Goal: Task Accomplishment & Management: Manage account settings

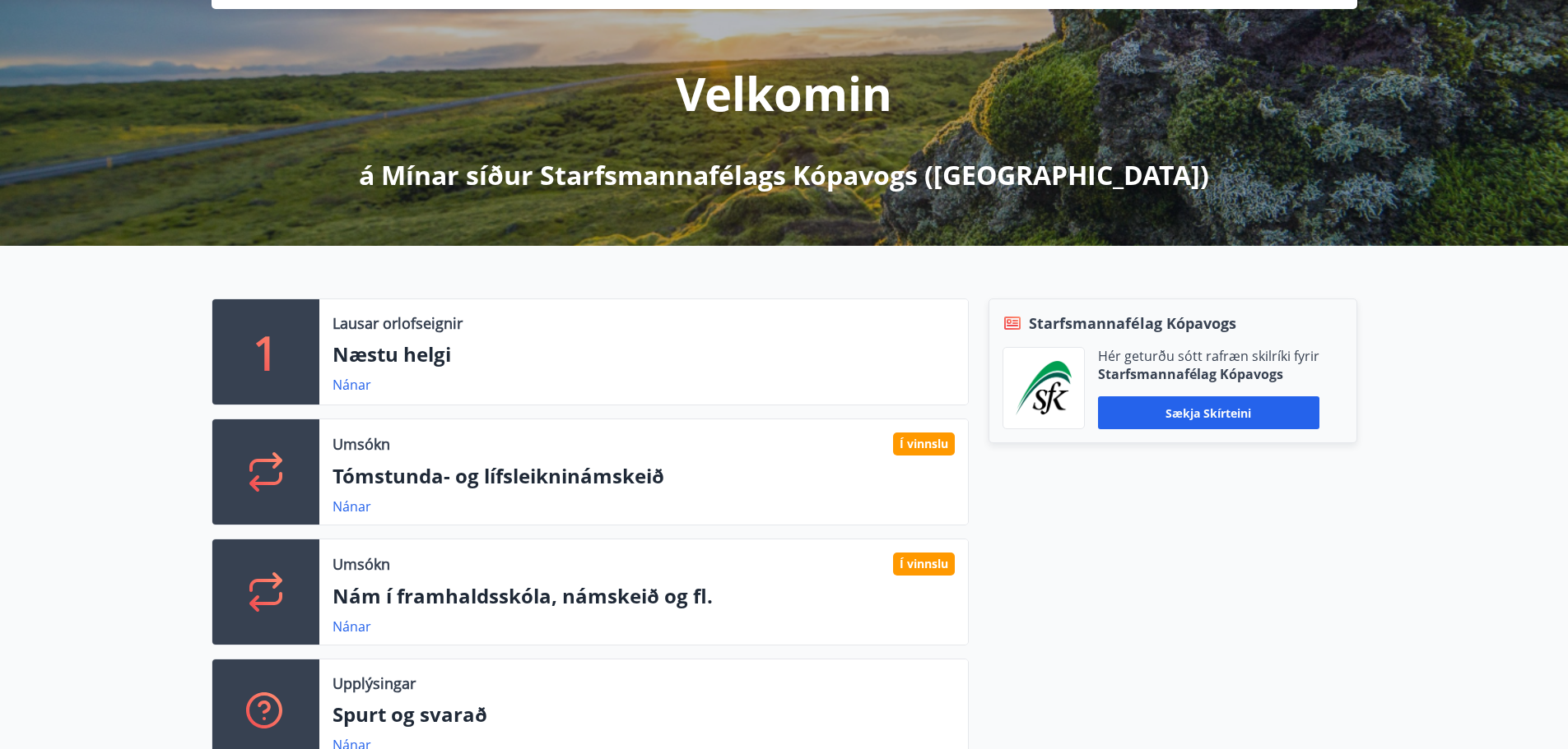
scroll to position [247, 0]
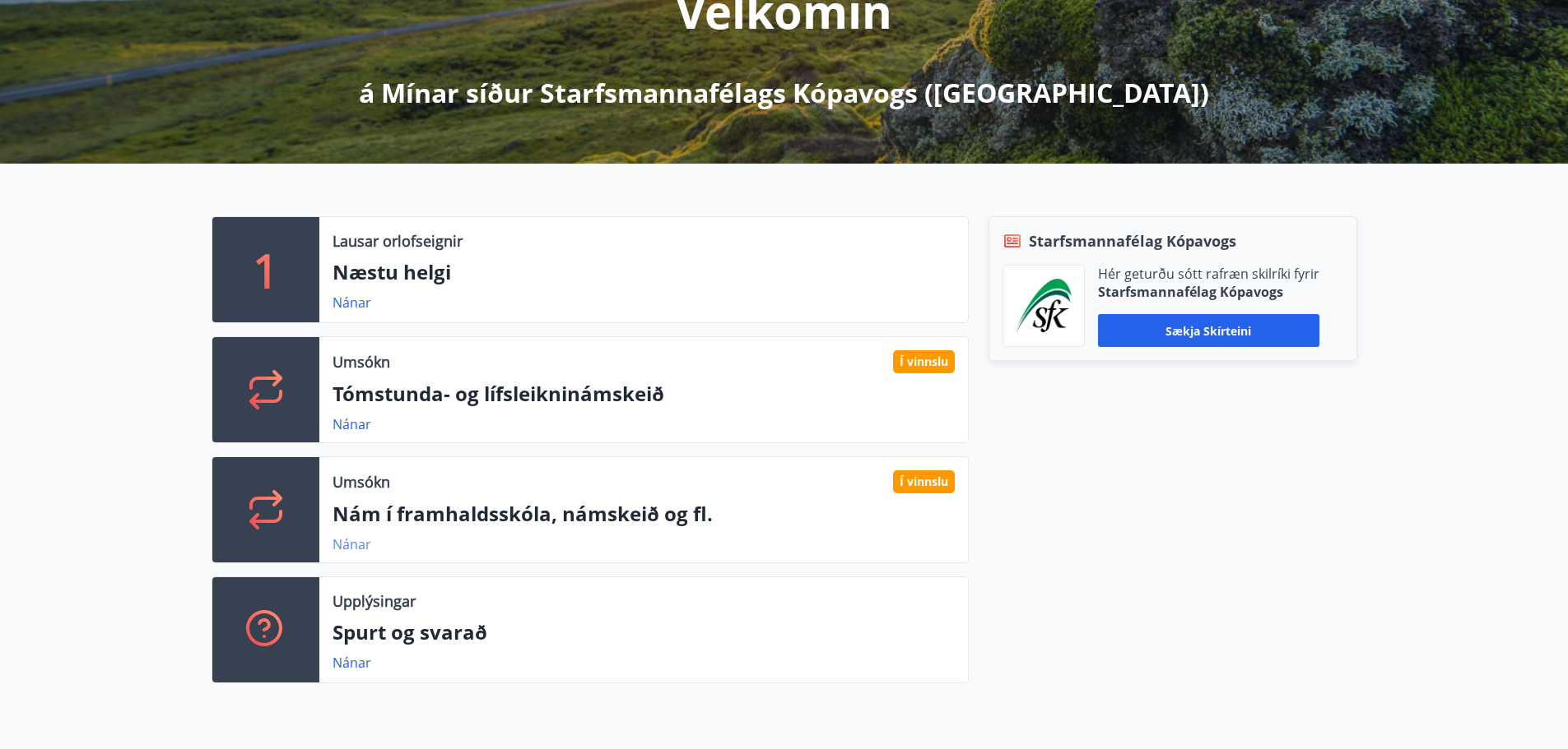
click at [355, 544] on link "Nánar" at bounding box center [352, 544] width 39 height 18
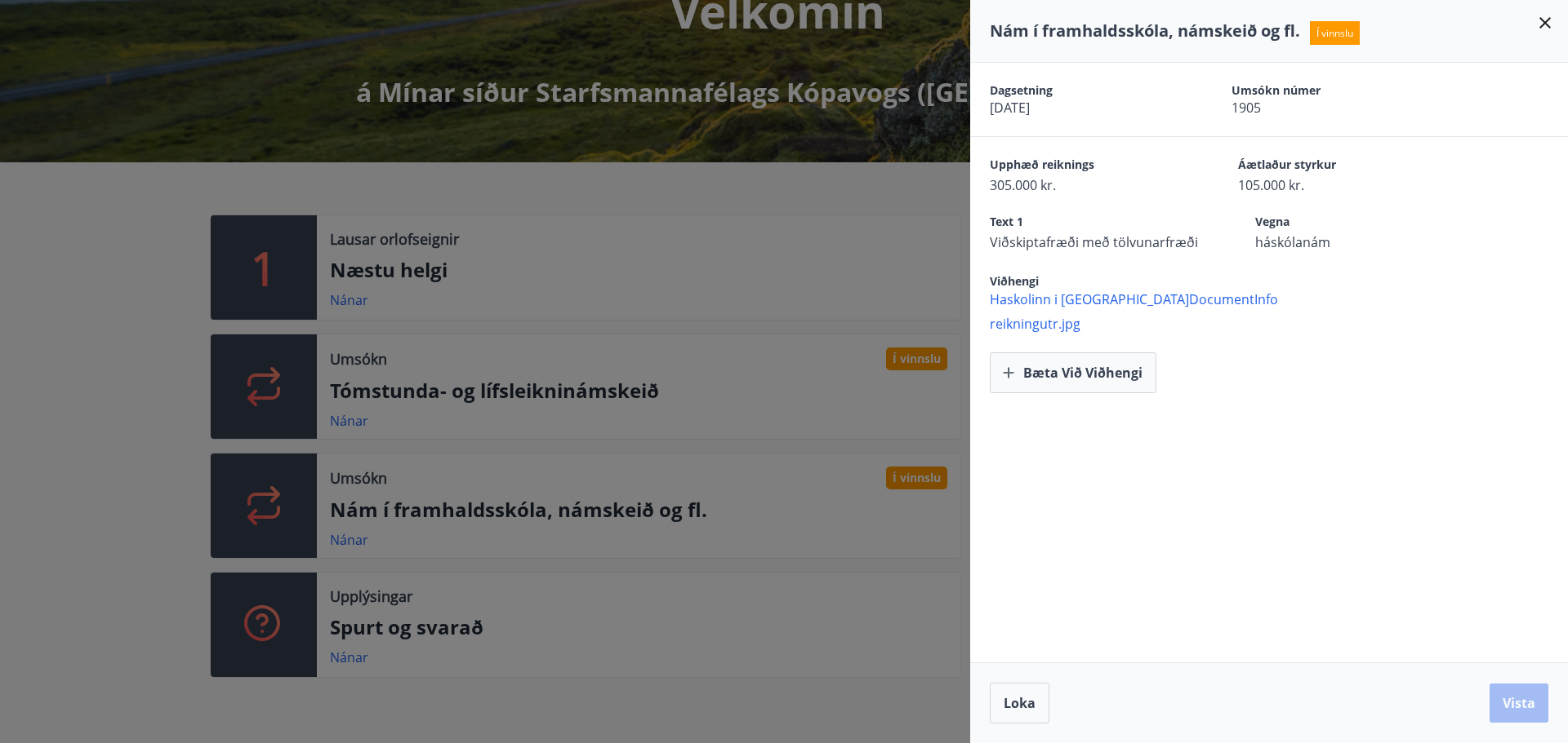
click at [1105, 299] on span "Haskolinn i [GEOGRAPHIC_DATA]DocumentInfo" at bounding box center [1278, 299] width 578 height 18
click at [1051, 319] on span "reikningutr.jpg" at bounding box center [1278, 324] width 578 height 18
click at [1542, 19] on icon at bounding box center [1544, 22] width 11 height 11
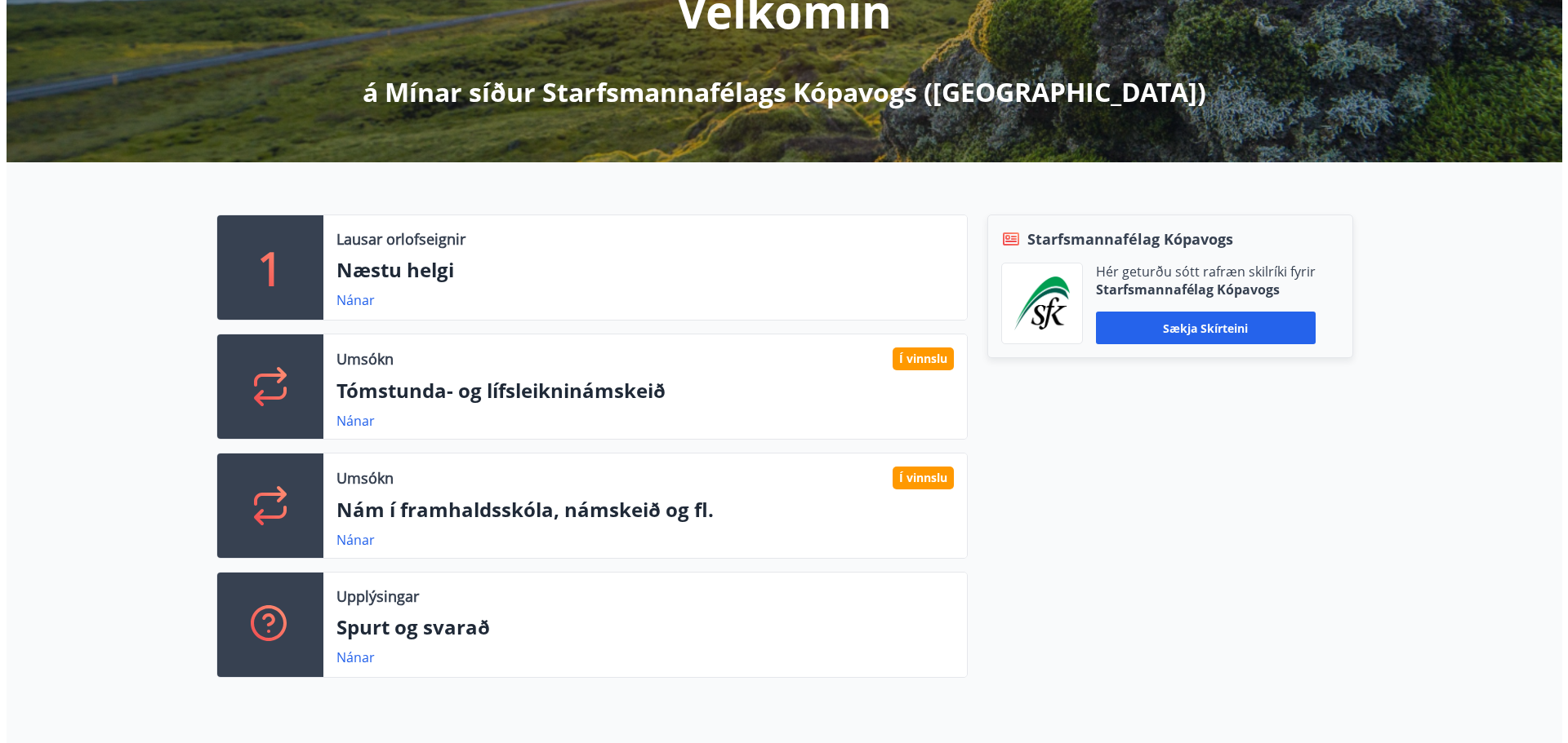
scroll to position [0, 0]
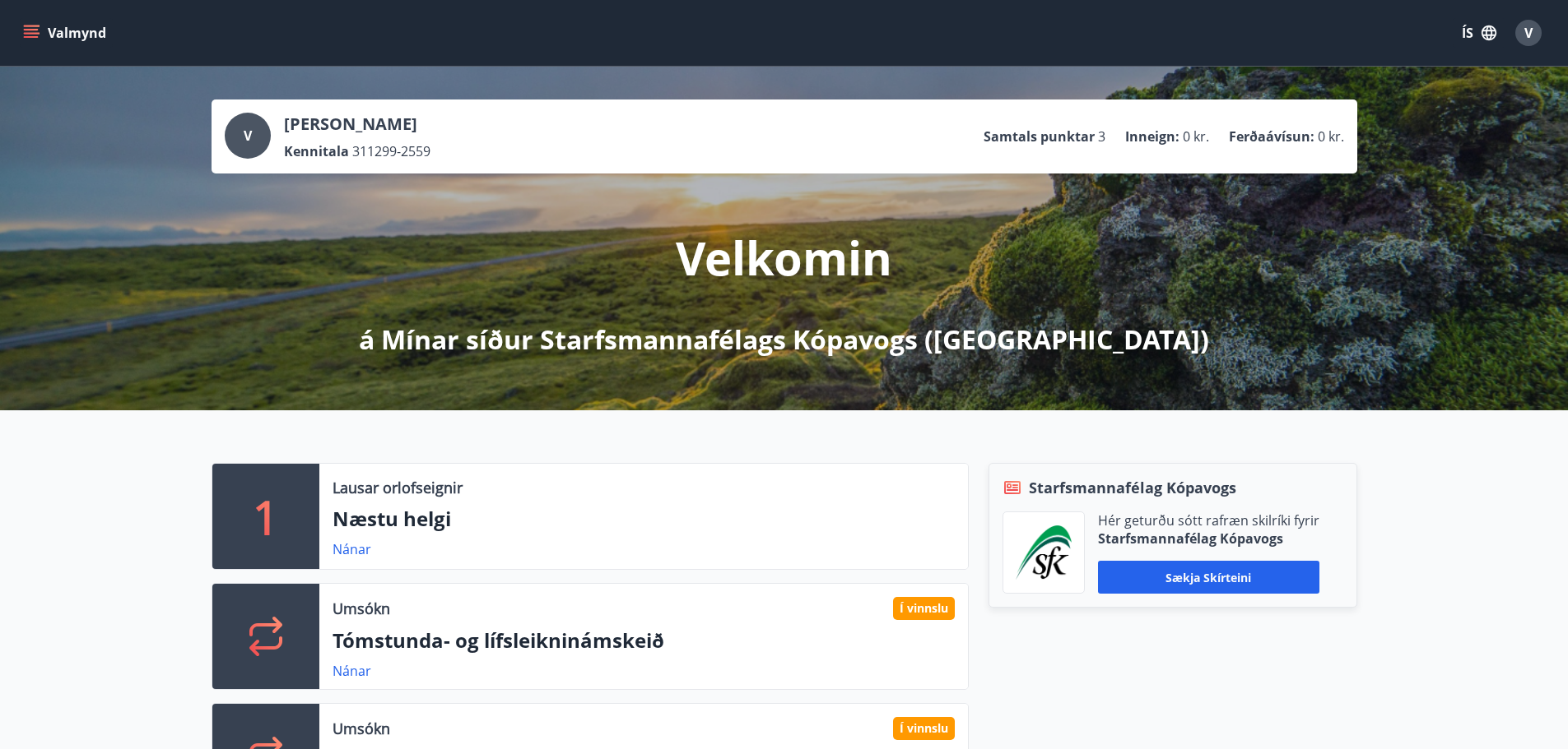
click at [68, 32] on button "Valmynd" at bounding box center [66, 32] width 93 height 29
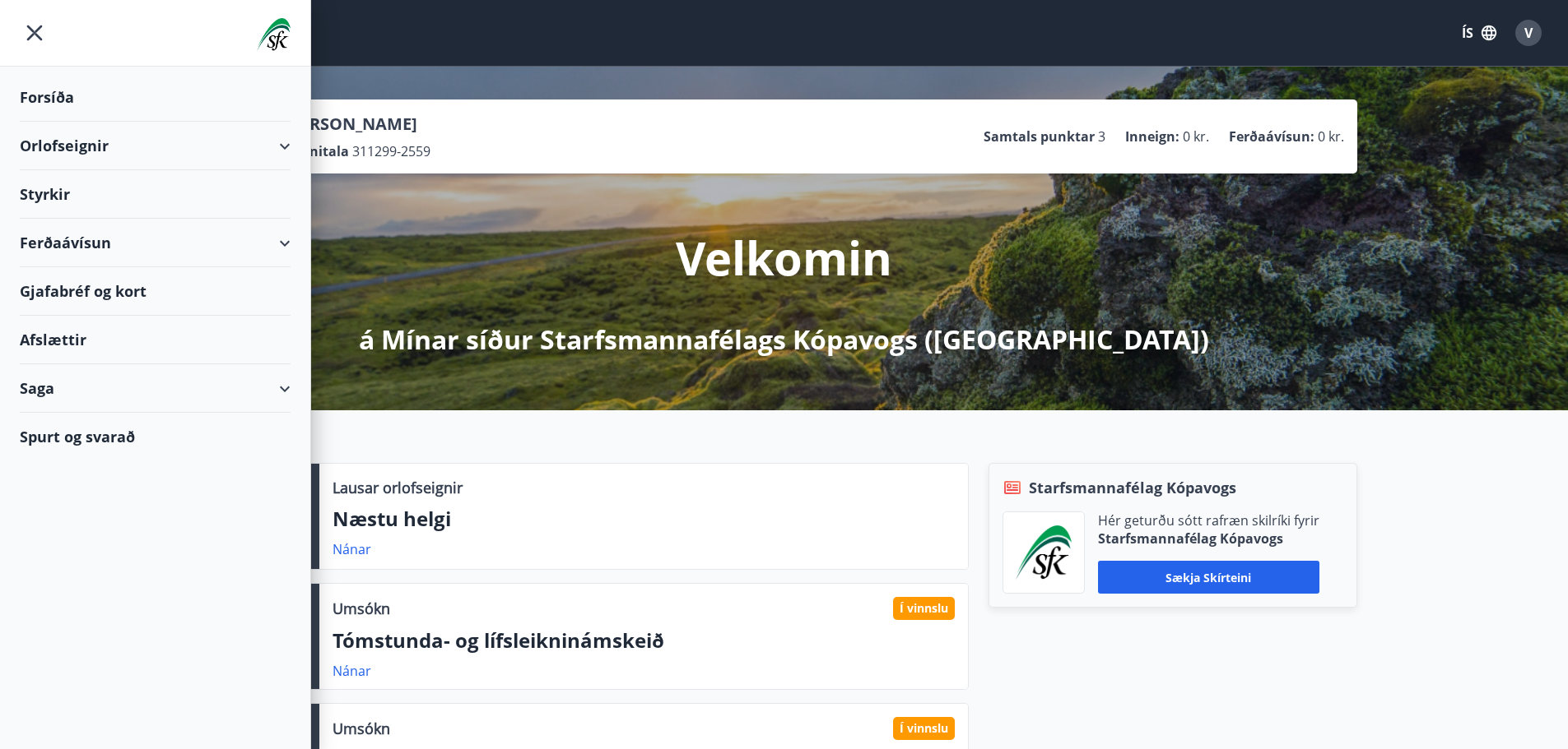
click at [59, 98] on div "Forsíða" at bounding box center [154, 97] width 271 height 49
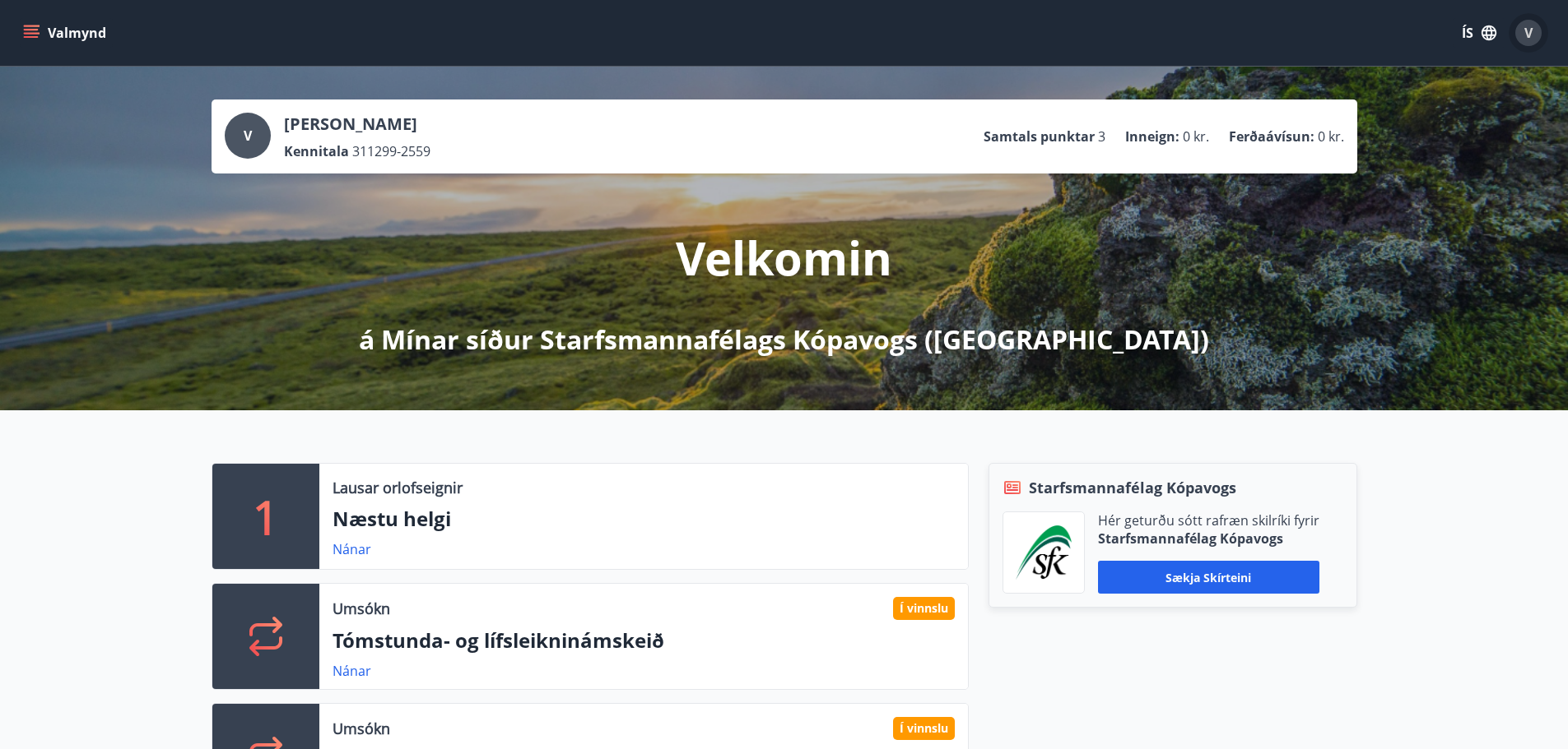
click at [1531, 24] on span "V" at bounding box center [1528, 33] width 8 height 18
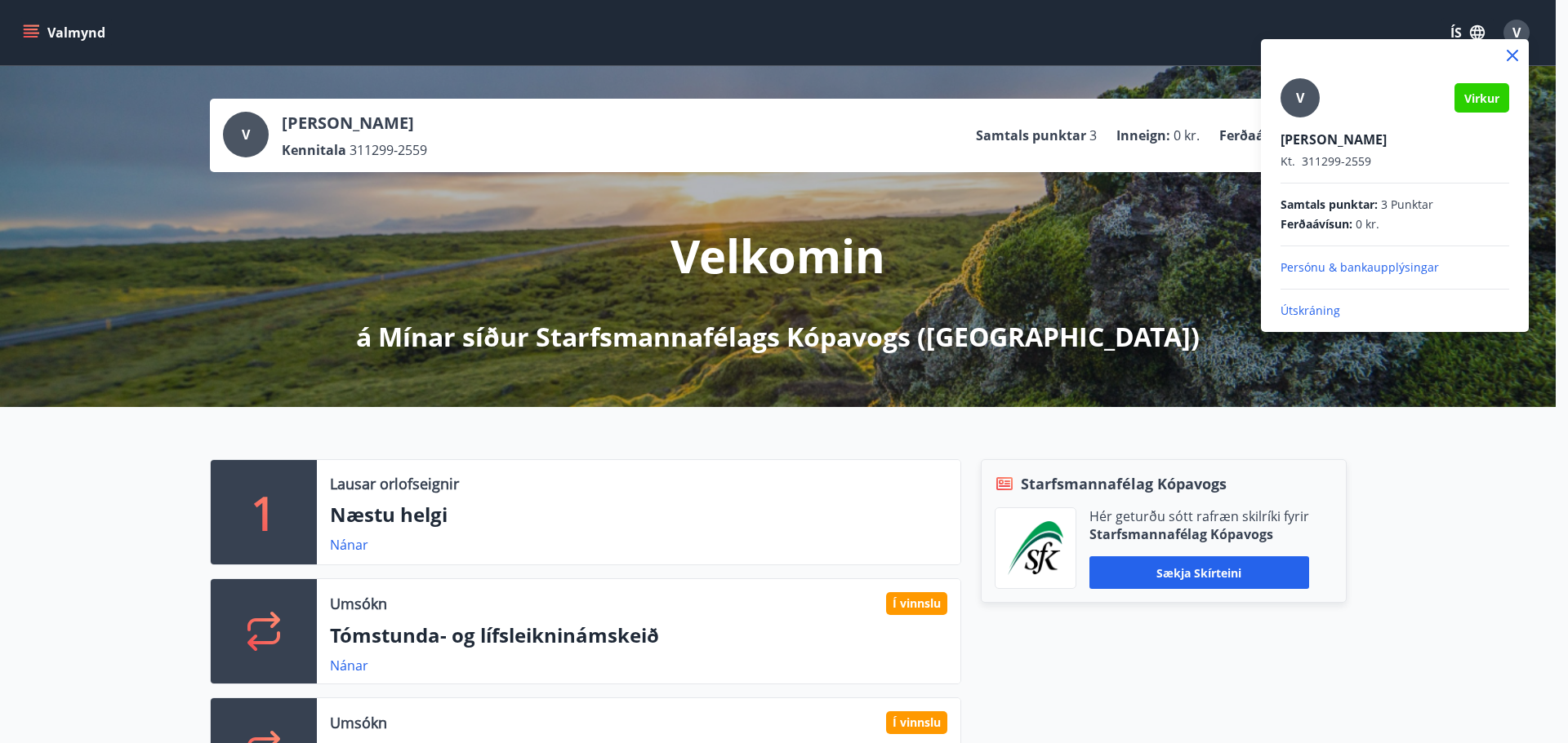
click at [1320, 310] on p "Útskráning" at bounding box center [1394, 311] width 229 height 17
